Goal: Information Seeking & Learning: Learn about a topic

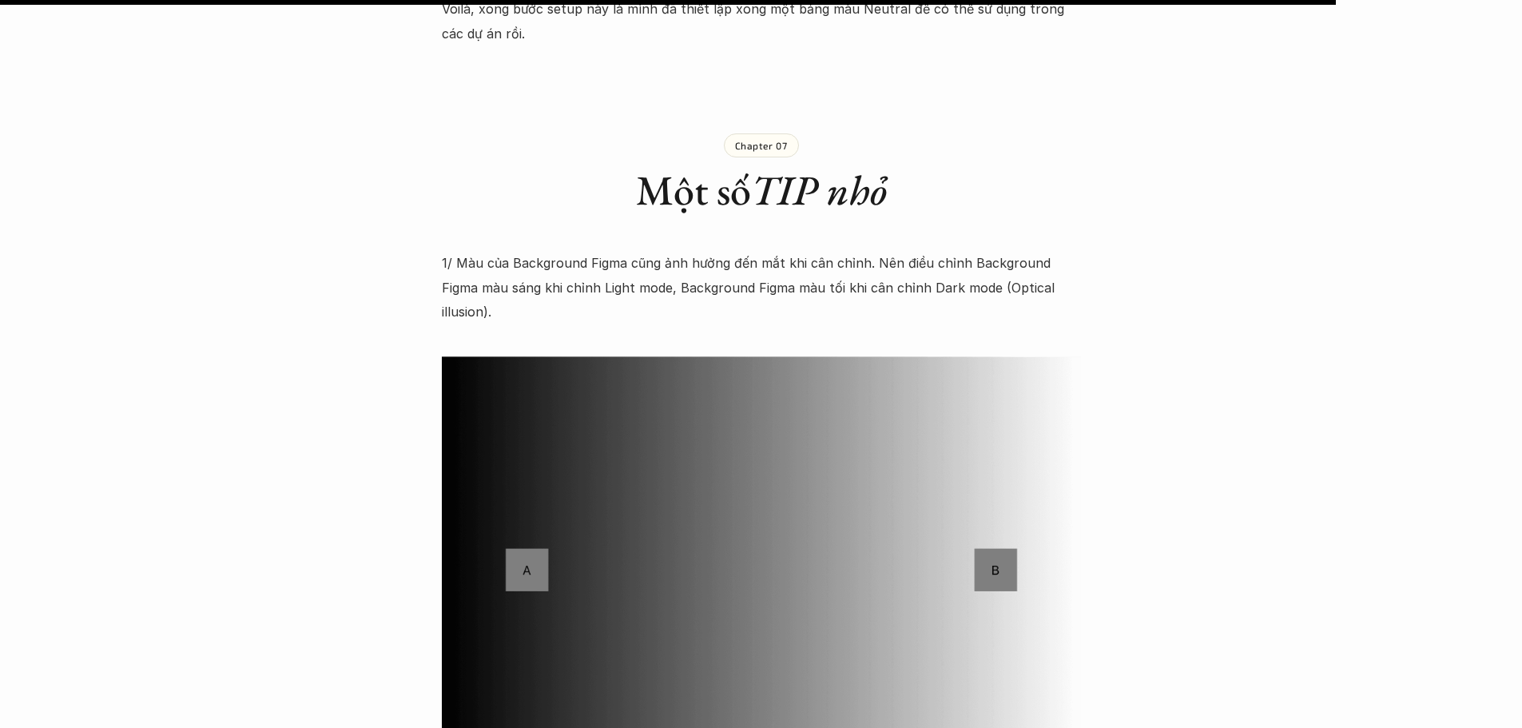
scroll to position [14282, 0]
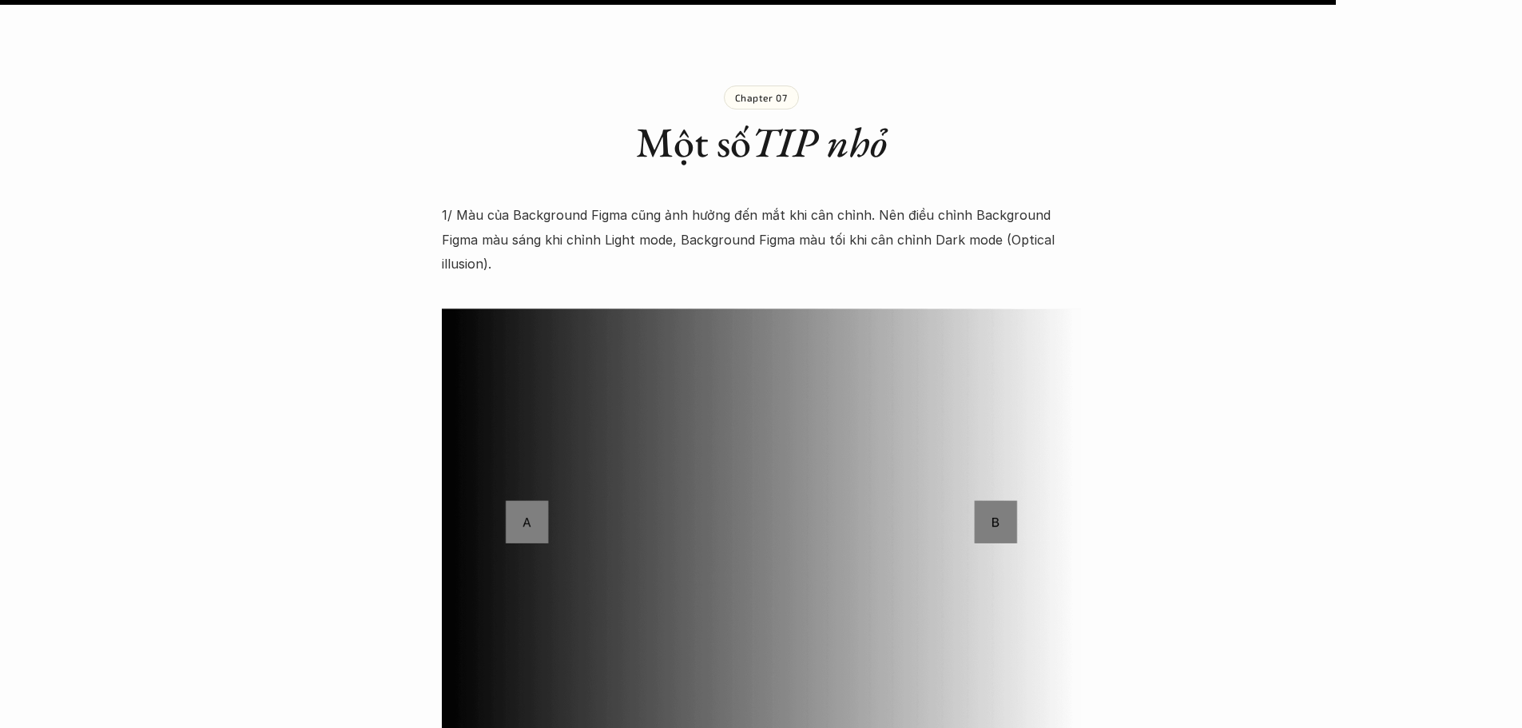
click at [1014, 203] on p "1/ Màu của Background Figma cũng ảnh hưởng đến mắt khi cân chỉnh. Nên điều chỉn…" at bounding box center [761, 239] width 639 height 73
click at [975, 203] on p "1/ Màu của Background Figma cũng ảnh hưởng đến mắt khi cân chỉnh. Nên điều chỉn…" at bounding box center [761, 239] width 639 height 73
drag, startPoint x: 957, startPoint y: 143, endPoint x: 1054, endPoint y: 137, distance: 97.7
click at [1054, 203] on p "1/ Màu của Background Figma cũng ảnh hưởng đến mắt khi cân chỉnh. Nên điều chỉn…" at bounding box center [761, 239] width 639 height 73
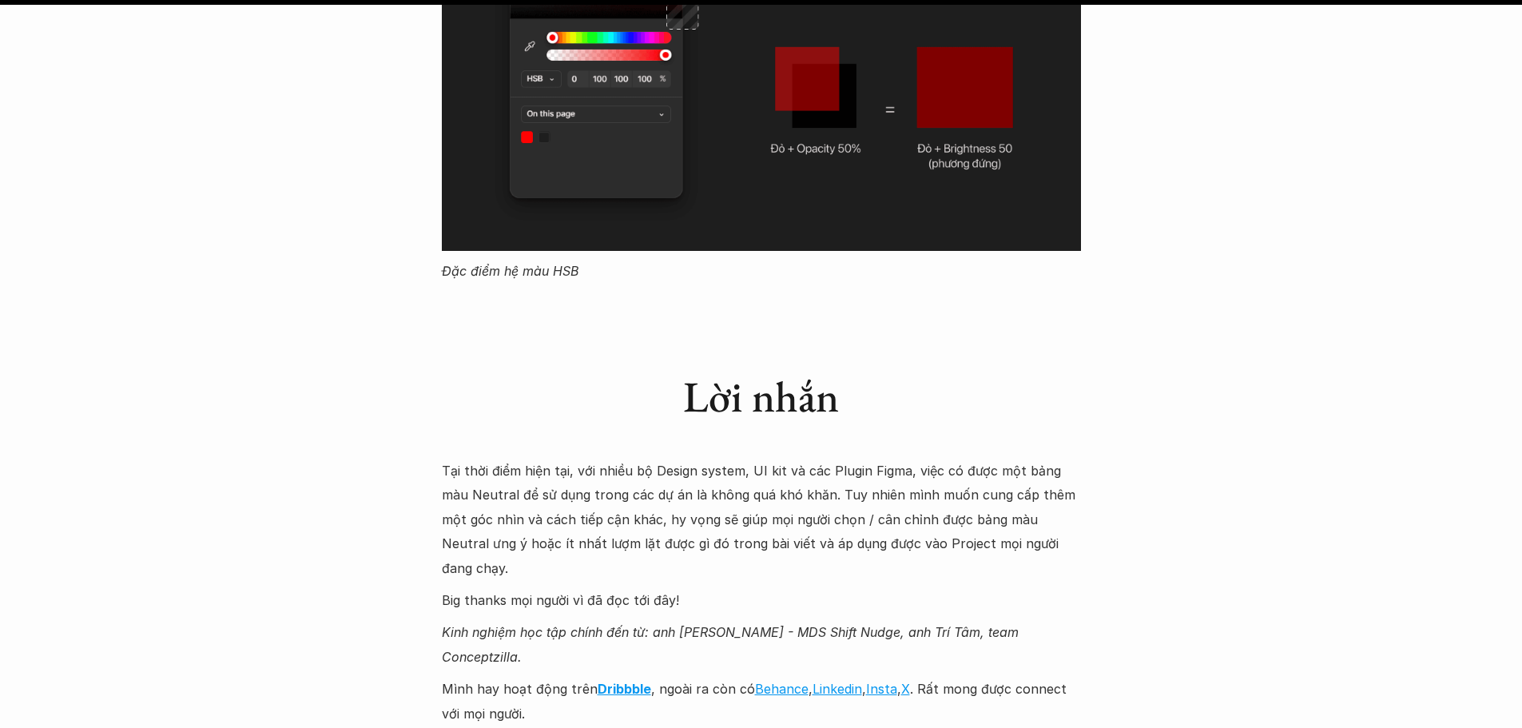
scroll to position [16412, 0]
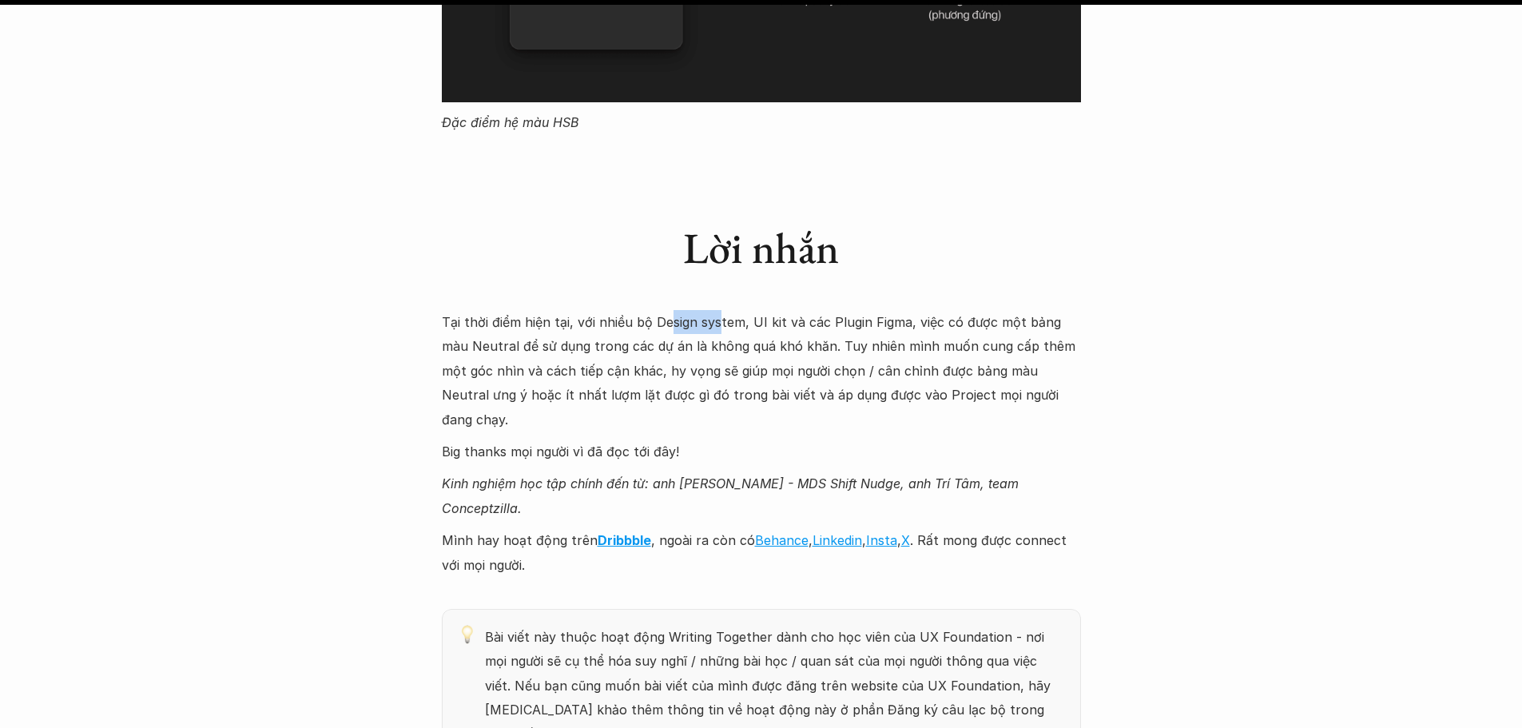
drag, startPoint x: 673, startPoint y: 200, endPoint x: 745, endPoint y: 194, distance: 73.0
click at [717, 310] on p "Tại thời điểm hiện tại, với nhiều bộ Design system, UI kit và các Plugin Figma,…" at bounding box center [761, 370] width 639 height 121
click at [764, 310] on p "Tại thời điểm hiện tại, với nhiều bộ Design system, UI kit và các Plugin Figma,…" at bounding box center [761, 370] width 639 height 121
click at [780, 310] on p "Tại thời điểm hiện tại, với nhiều bộ Design system, UI kit và các Plugin Figma,…" at bounding box center [761, 370] width 639 height 121
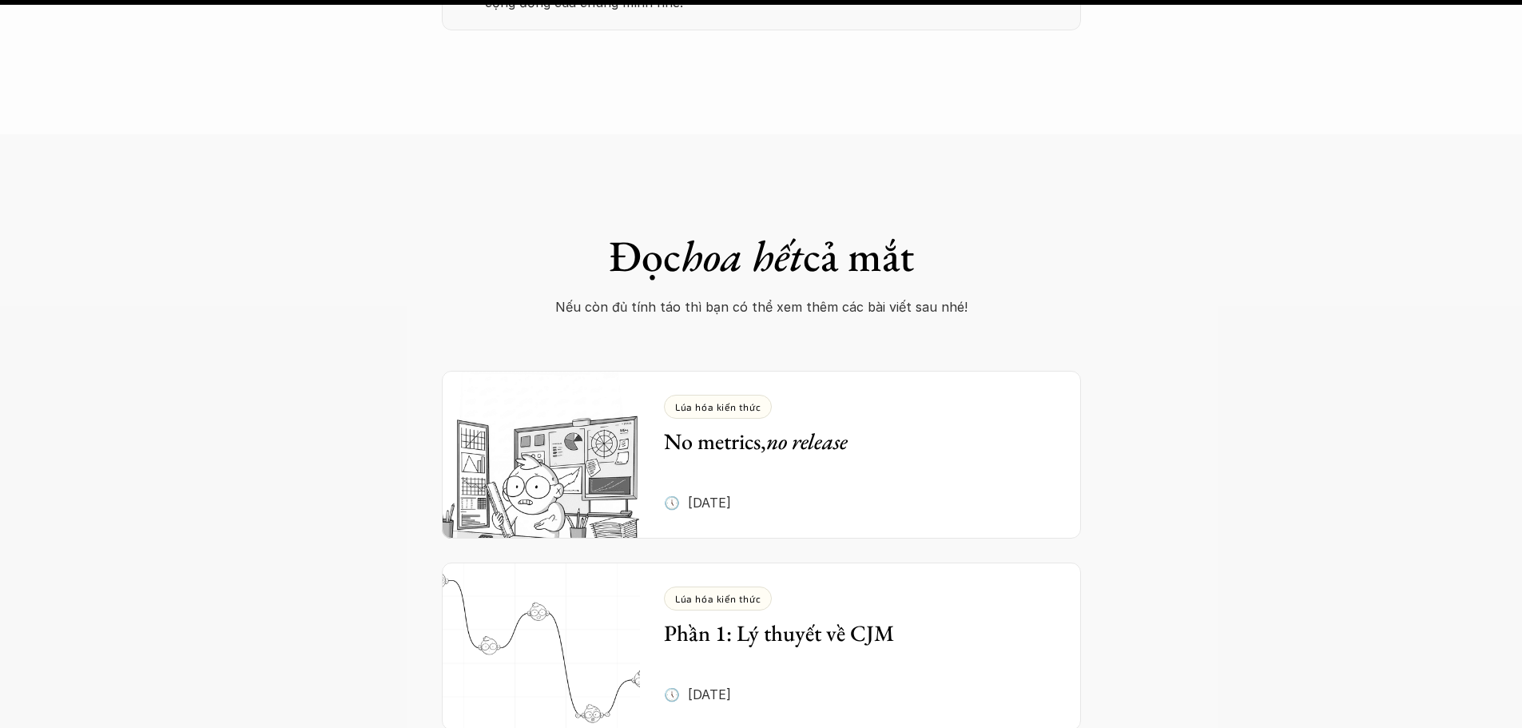
scroll to position [17211, 0]
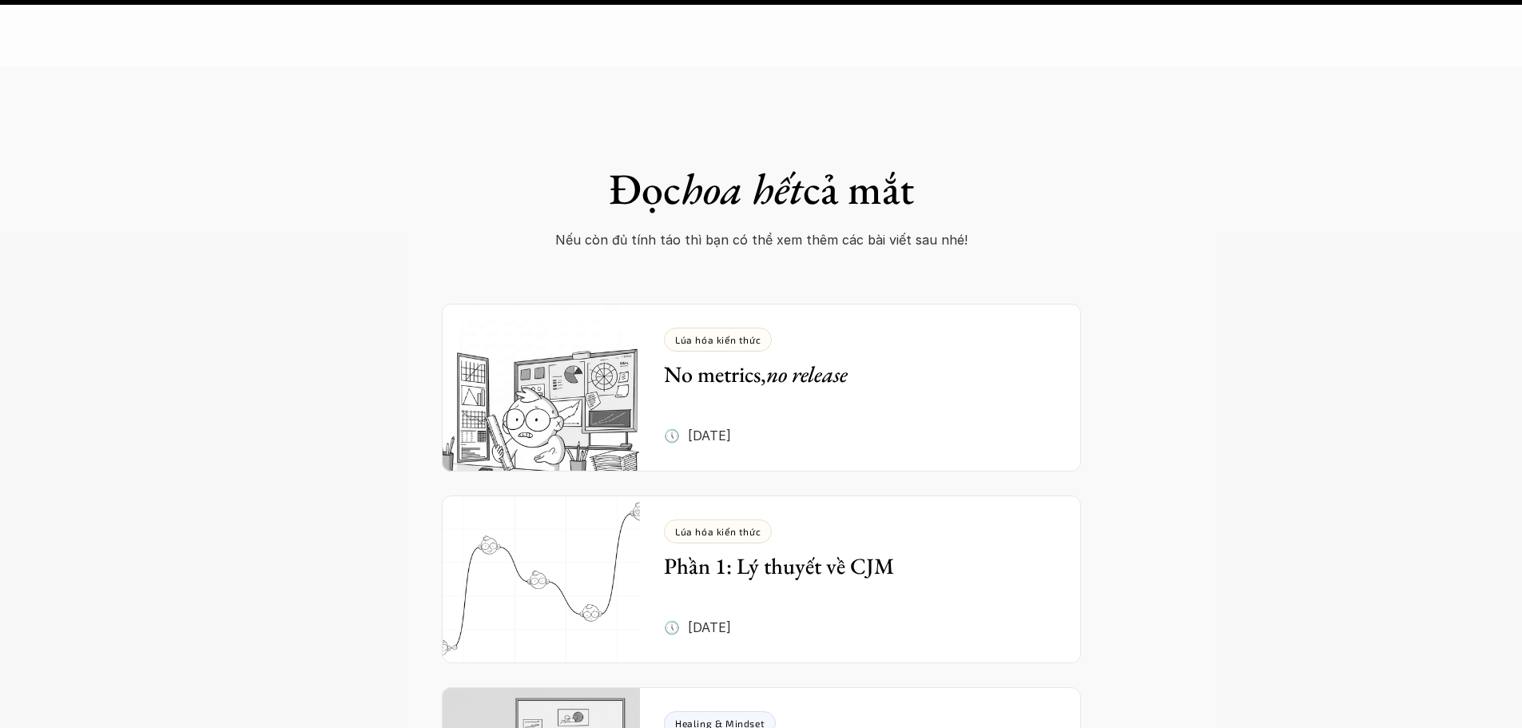
drag, startPoint x: 1192, startPoint y: 223, endPoint x: 1057, endPoint y: 228, distance: 135.1
click at [1110, 228] on div "Đọc hoa hết cả mắt Nếu còn đủ tính táo thì bạn có thể xem thêm các bài viết sau…" at bounding box center [761, 493] width 1522 height 852
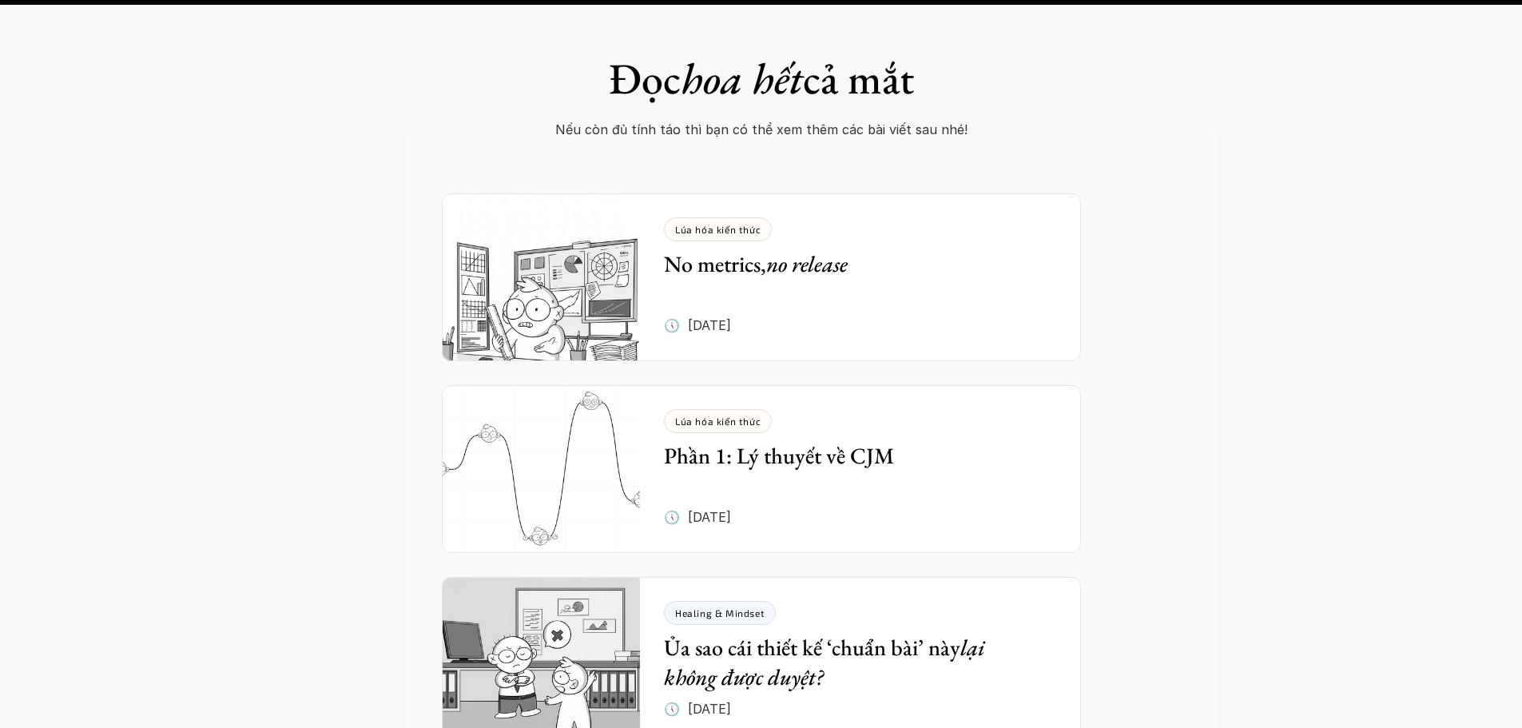
scroll to position [17371, 0]
